Goal: Navigation & Orientation: Find specific page/section

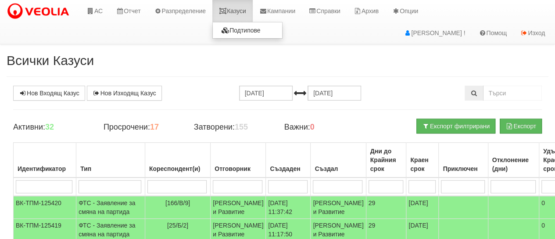
click at [244, 9] on link "Казуси" at bounding box center [232, 11] width 40 height 22
click at [240, 12] on link "Казуси" at bounding box center [232, 11] width 40 height 22
click at [244, 11] on link "Казуси" at bounding box center [232, 11] width 40 height 22
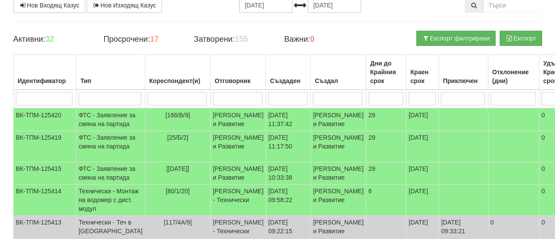
scroll to position [132, 0]
